Goal: Obtain resource: Download file/media

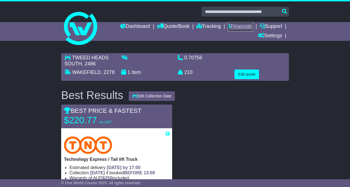
drag, startPoint x: 0, startPoint y: 0, endPoint x: 232, endPoint y: 25, distance: 233.2
click at [232, 25] on link "Financials" at bounding box center [239, 26] width 25 height 9
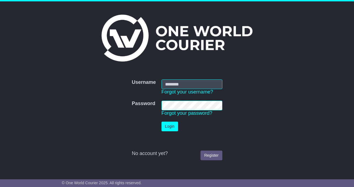
type input "**********"
click at [171, 130] on button "Login" at bounding box center [169, 127] width 17 height 10
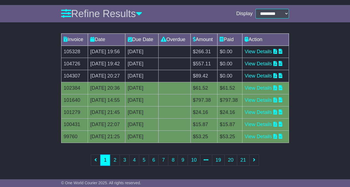
scroll to position [138, 0]
click at [272, 98] on link "View Details" at bounding box center [257, 101] width 27 height 6
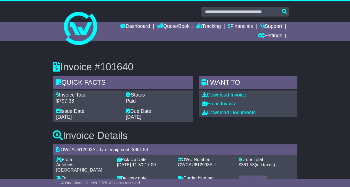
click at [242, 98] on div "Download Invoice" at bounding box center [248, 95] width 92 height 6
click at [238, 94] on link "Download Invoice" at bounding box center [224, 95] width 44 height 6
